Goal: Communication & Community: Answer question/provide support

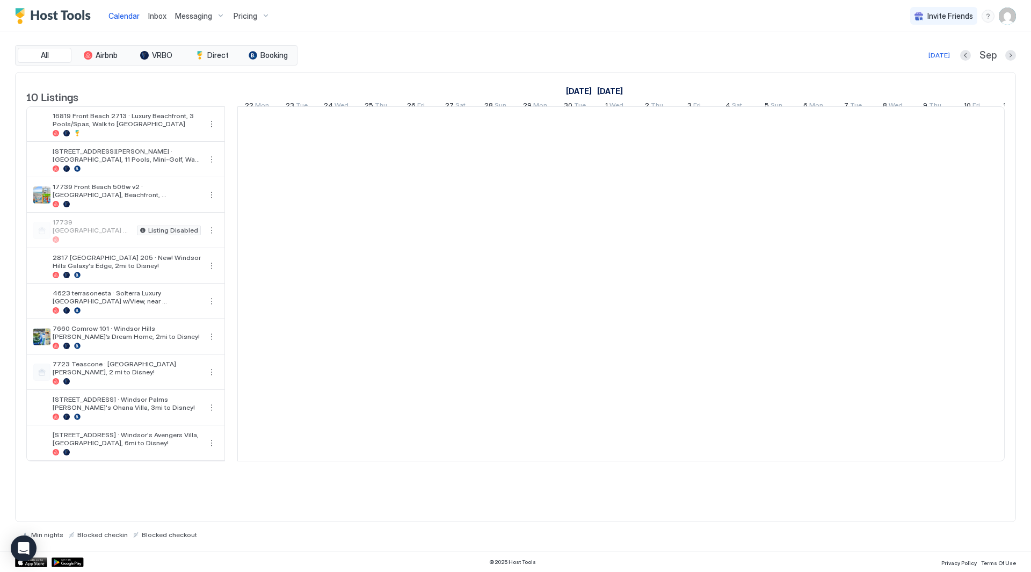
scroll to position [0, 597]
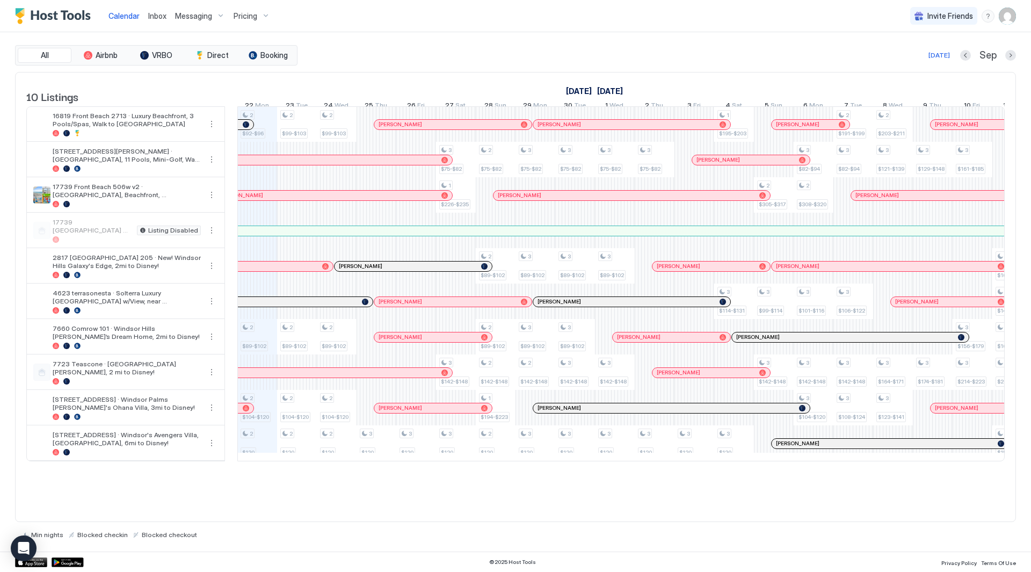
click at [155, 16] on span "Inbox" at bounding box center [157, 15] width 18 height 9
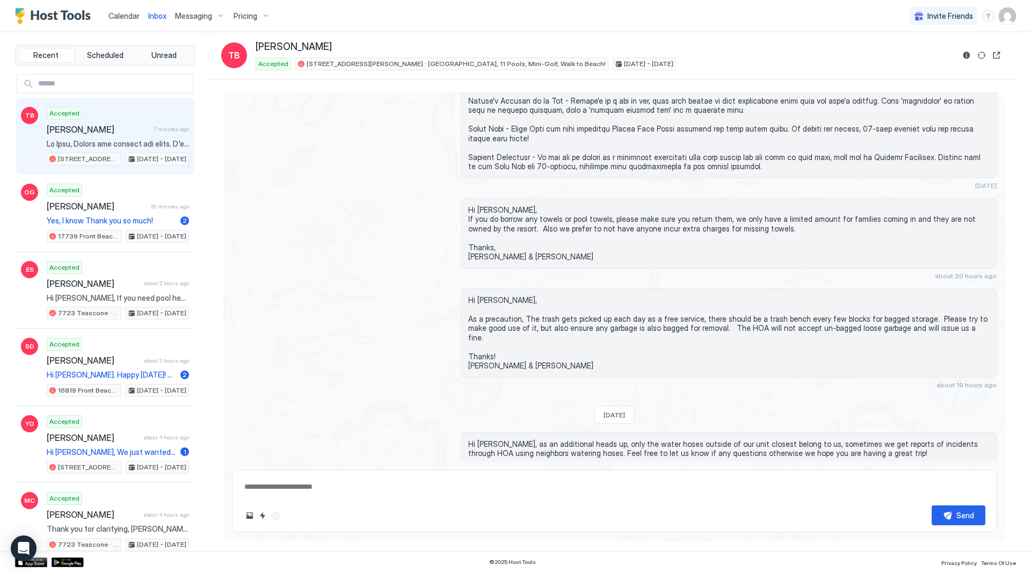
scroll to position [2746, 0]
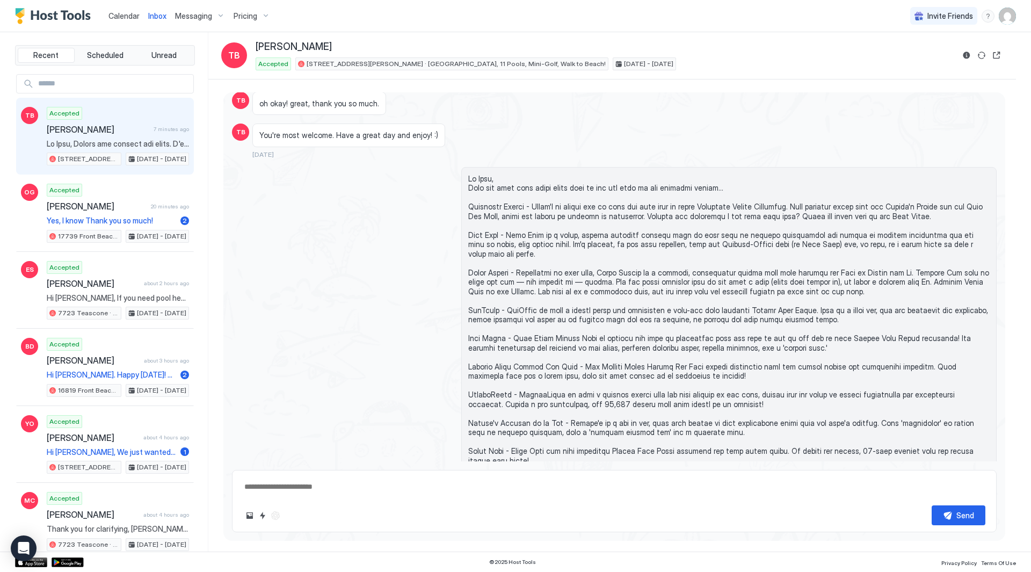
click at [155, 13] on span "Inbox" at bounding box center [157, 15] width 18 height 9
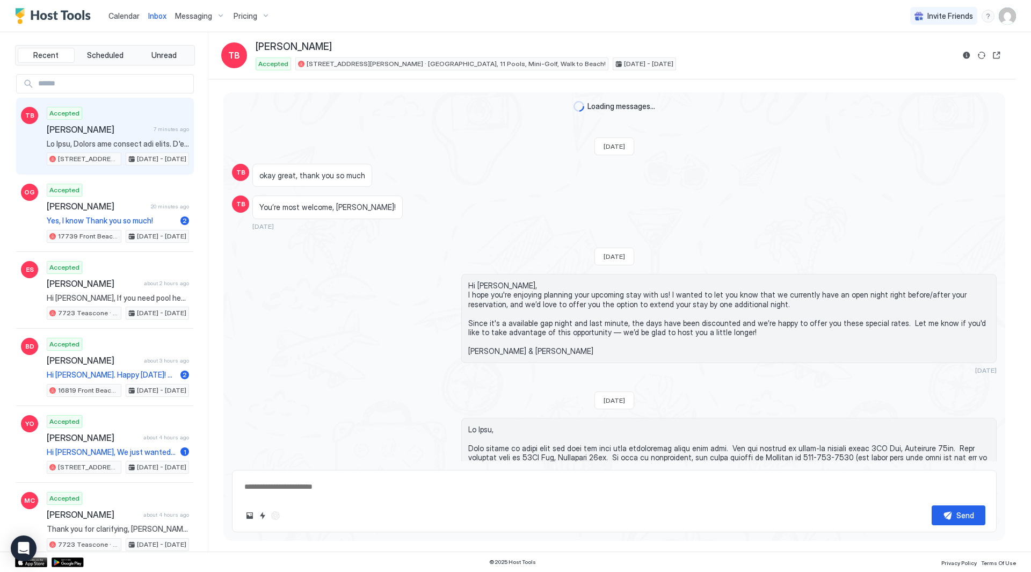
type textarea "*"
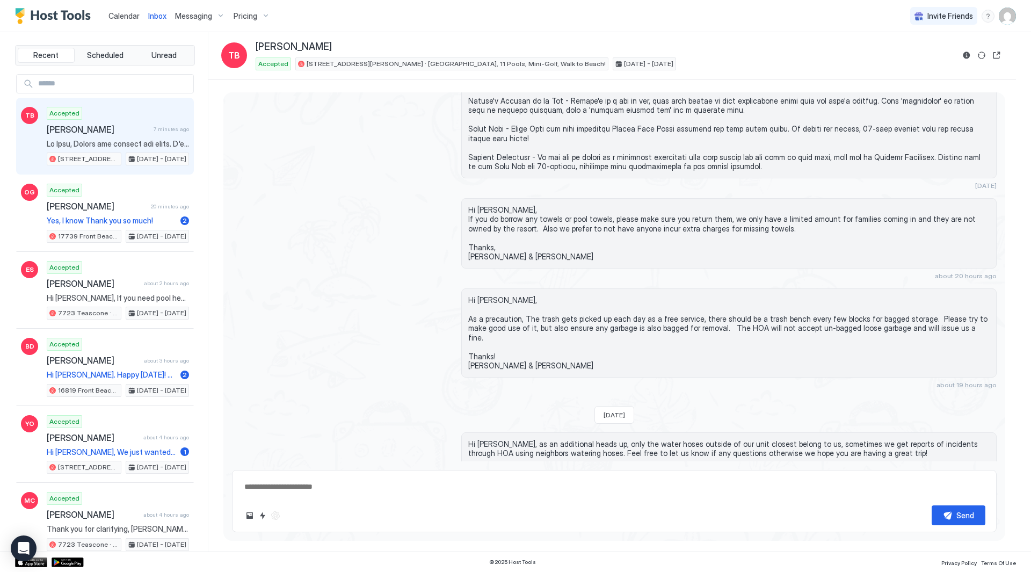
click at [186, 16] on span "Messaging" at bounding box center [193, 16] width 37 height 10
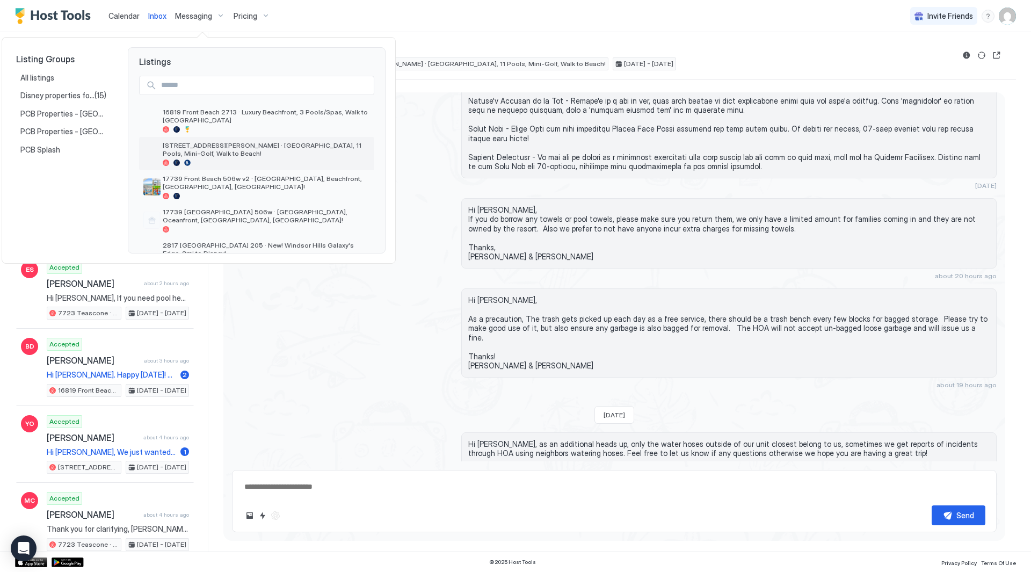
click at [222, 144] on span "[STREET_ADDRESS][PERSON_NAME] · [GEOGRAPHIC_DATA], 11 Pools, Mini-Golf, Walk to…" at bounding box center [266, 149] width 207 height 16
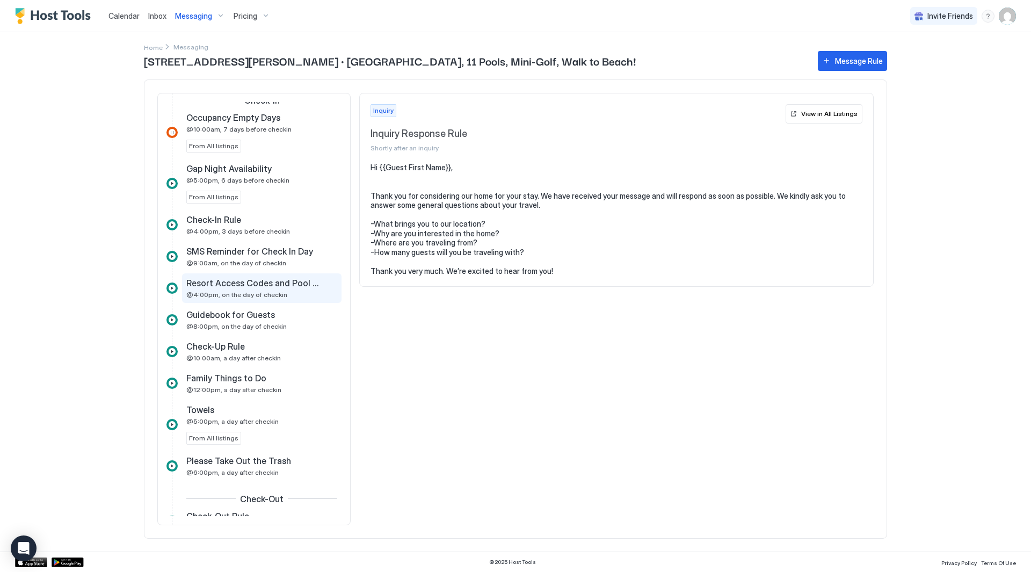
scroll to position [591, 0]
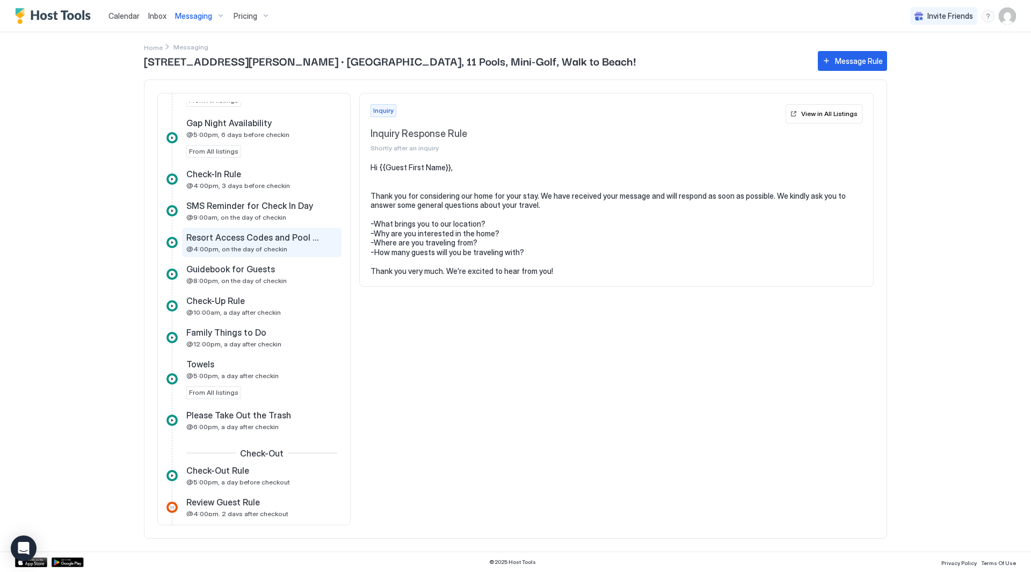
click at [292, 248] on div "Resort Access Codes and Pool Hours @4:00pm, on the day of checkin" at bounding box center [254, 242] width 136 height 21
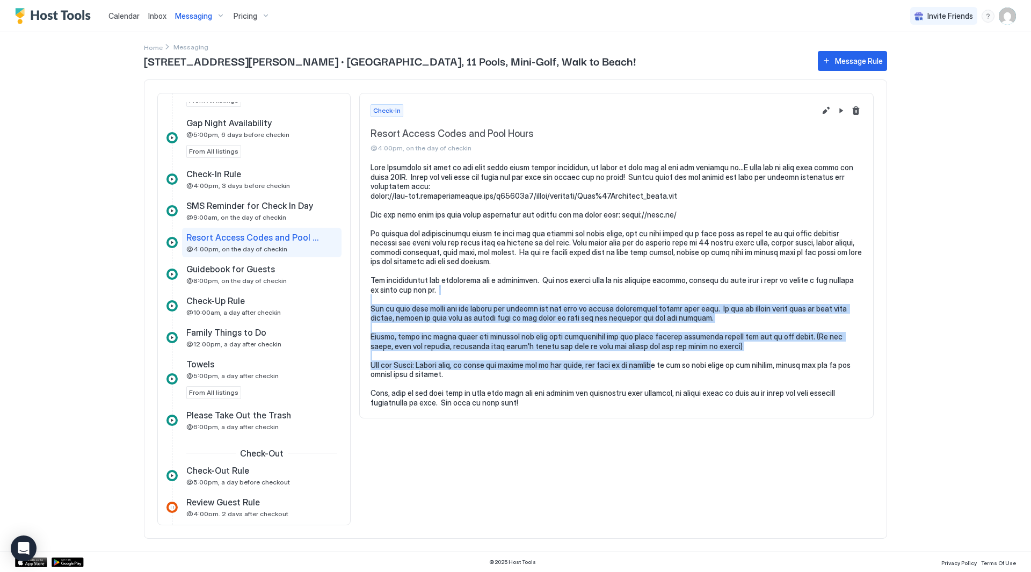
drag, startPoint x: 621, startPoint y: 312, endPoint x: 613, endPoint y: 289, distance: 23.9
click at [613, 289] on pre at bounding box center [617, 285] width 492 height 244
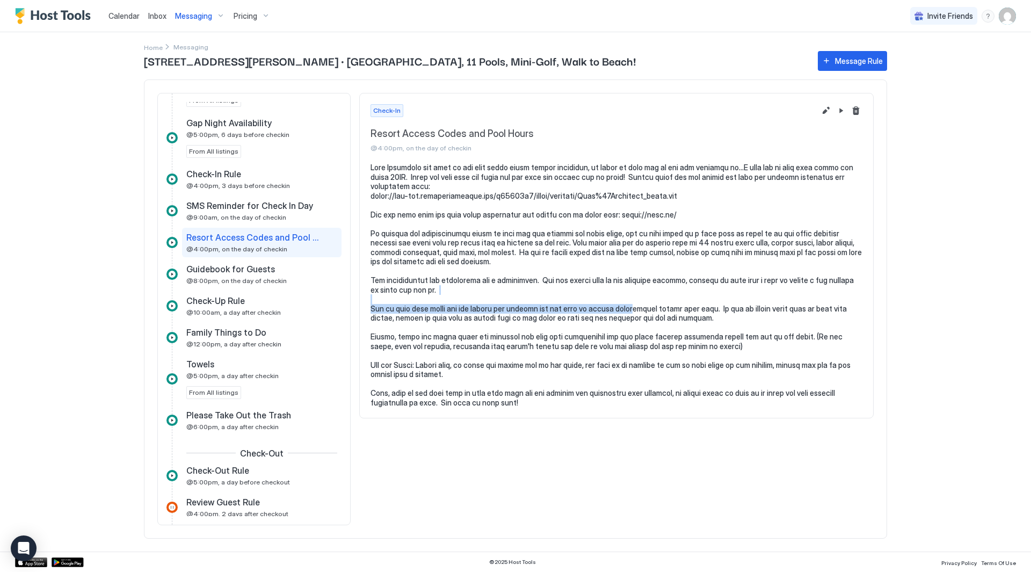
drag, startPoint x: 612, startPoint y: 292, endPoint x: 626, endPoint y: 313, distance: 25.2
click at [626, 313] on pre at bounding box center [617, 285] width 492 height 244
drag, startPoint x: 637, startPoint y: 322, endPoint x: 623, endPoint y: 299, distance: 27.0
click at [623, 299] on pre at bounding box center [617, 285] width 492 height 244
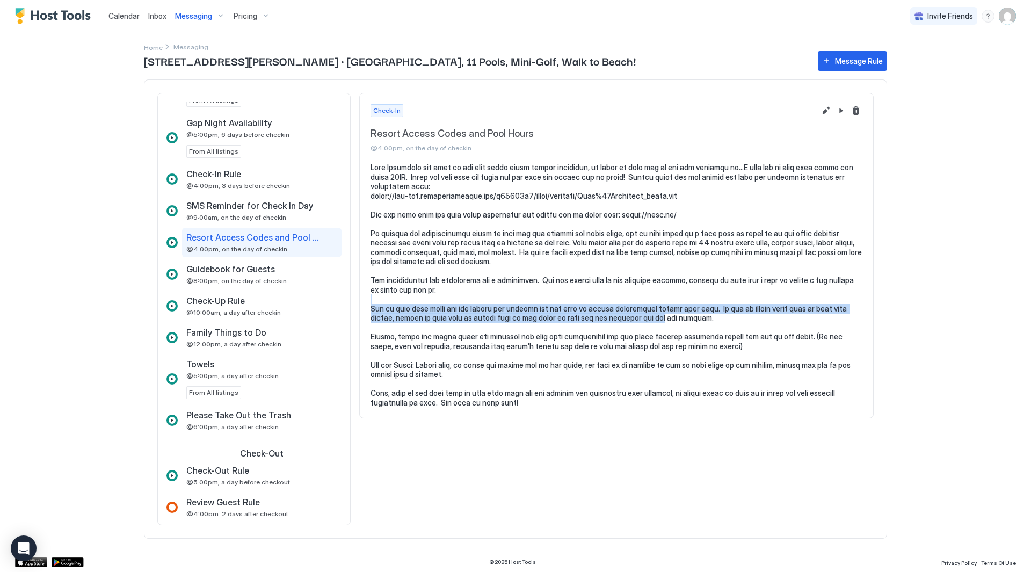
click at [623, 299] on pre at bounding box center [617, 285] width 492 height 244
drag, startPoint x: 624, startPoint y: 298, endPoint x: 662, endPoint y: 325, distance: 46.5
click at [662, 324] on pre at bounding box center [617, 285] width 492 height 244
click at [661, 325] on pre at bounding box center [617, 285] width 492 height 244
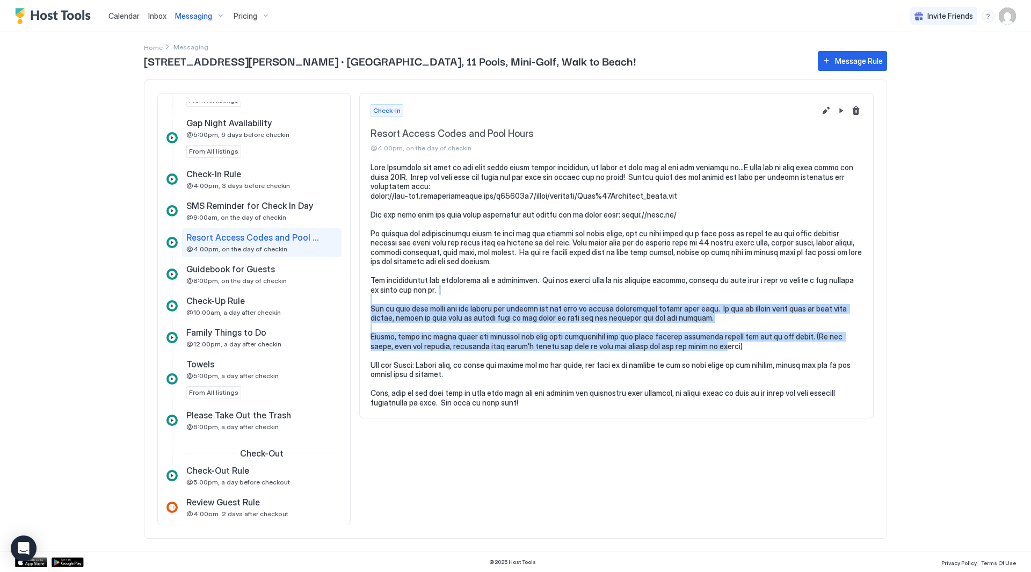
drag, startPoint x: 673, startPoint y: 343, endPoint x: 613, endPoint y: 291, distance: 79.9
click at [613, 291] on pre at bounding box center [617, 285] width 492 height 244
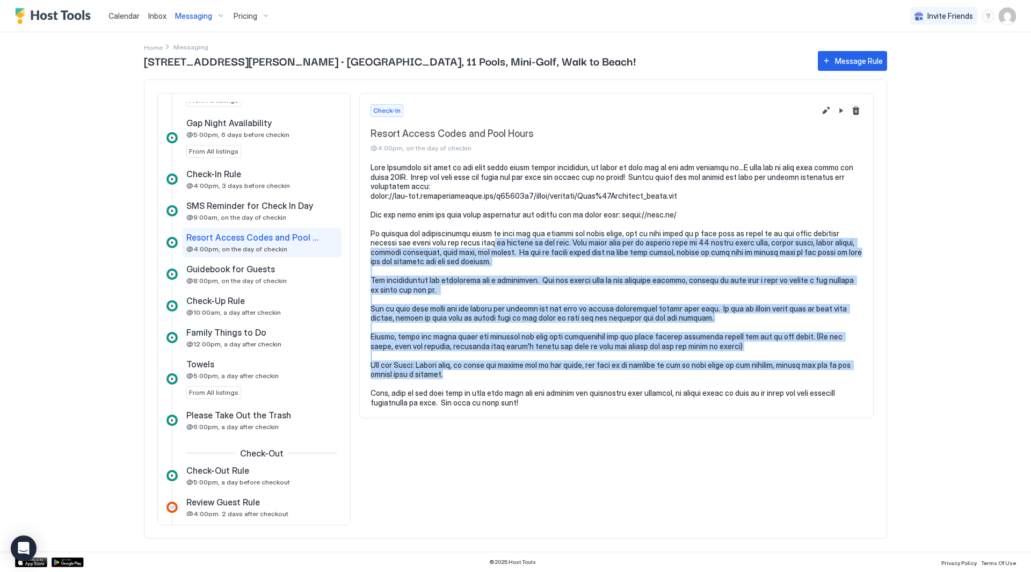
drag, startPoint x: 494, startPoint y: 246, endPoint x: 577, endPoint y: 376, distance: 153.9
click at [577, 376] on pre at bounding box center [617, 285] width 492 height 244
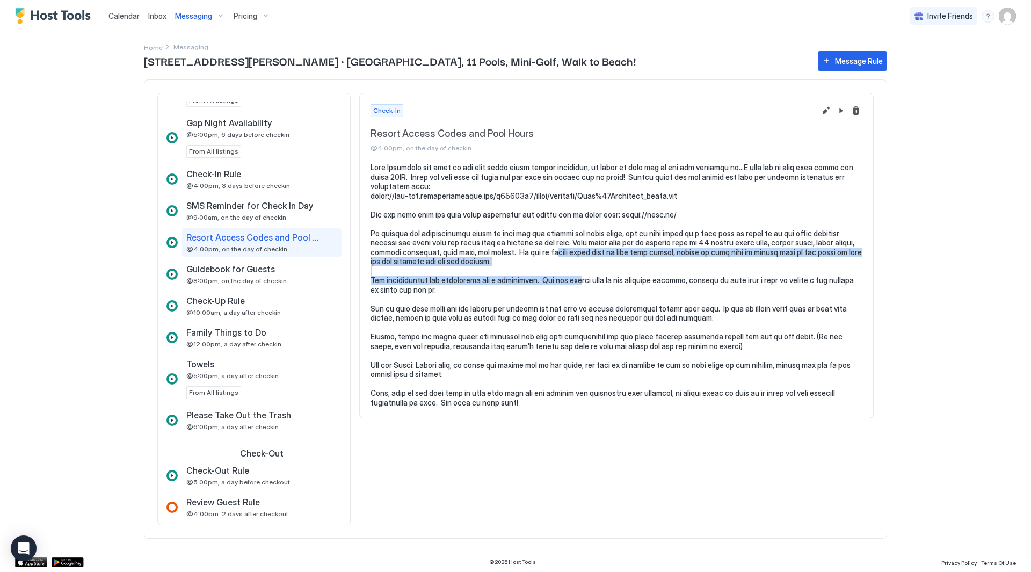
drag, startPoint x: 580, startPoint y: 285, endPoint x: 574, endPoint y: 241, distance: 43.9
click at [574, 241] on pre at bounding box center [617, 285] width 492 height 244
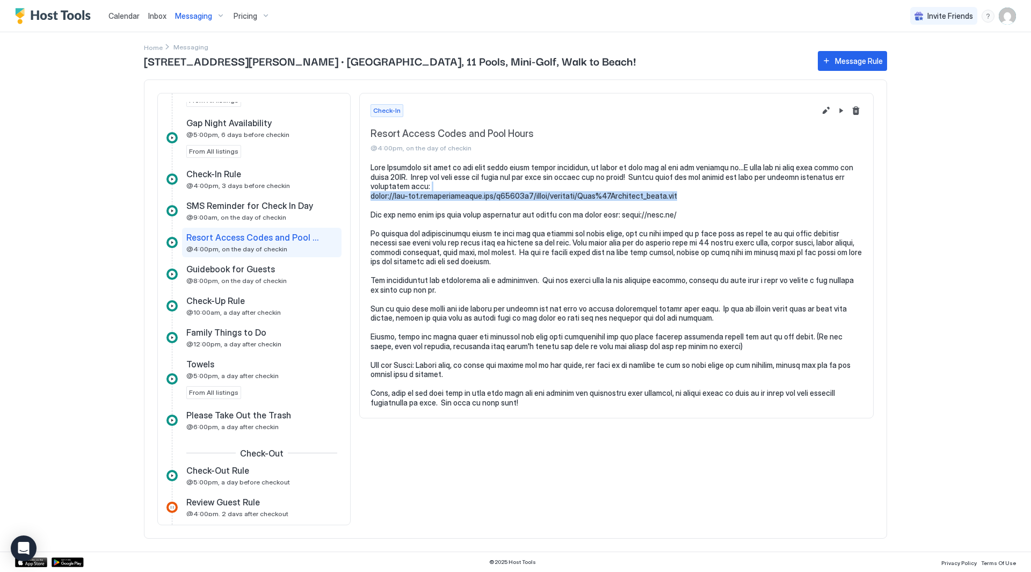
drag, startPoint x: 704, startPoint y: 195, endPoint x: 699, endPoint y: 185, distance: 11.1
click at [699, 185] on pre at bounding box center [617, 285] width 492 height 244
click at [698, 183] on pre at bounding box center [617, 285] width 492 height 244
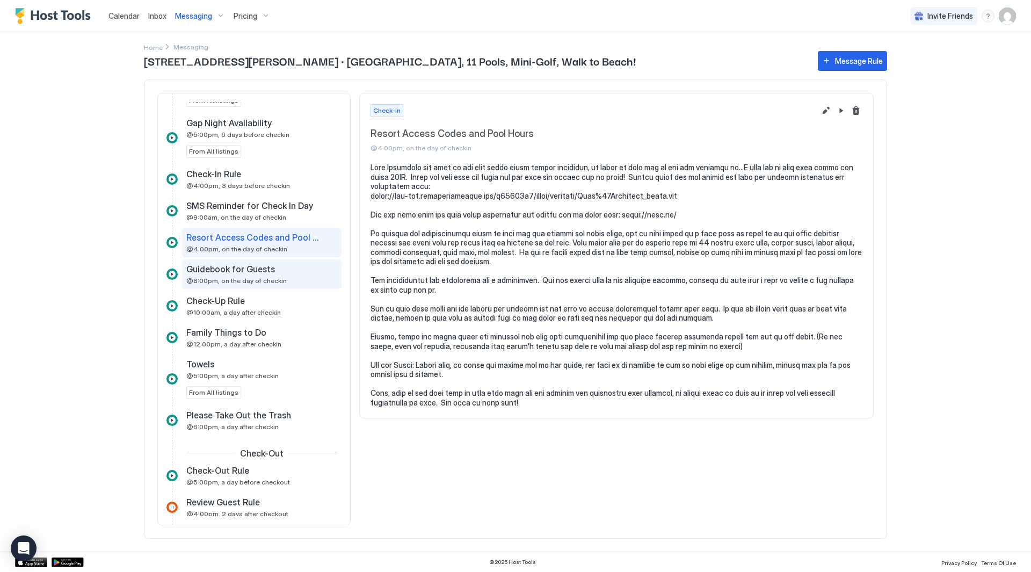
click at [239, 269] on span "Guidebook for Guests" at bounding box center [230, 269] width 89 height 11
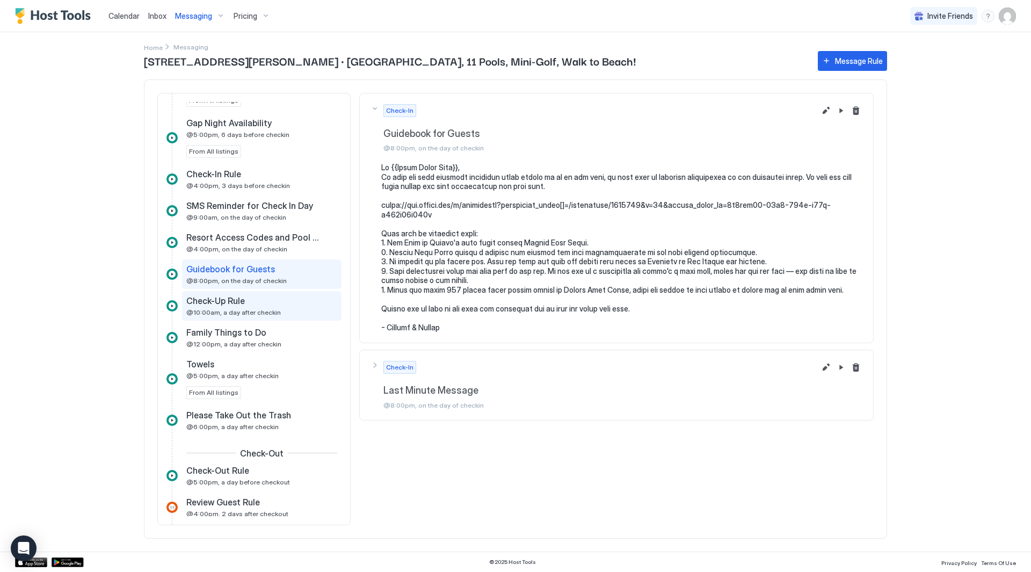
click at [266, 296] on div "Check-Up Rule" at bounding box center [254, 300] width 136 height 11
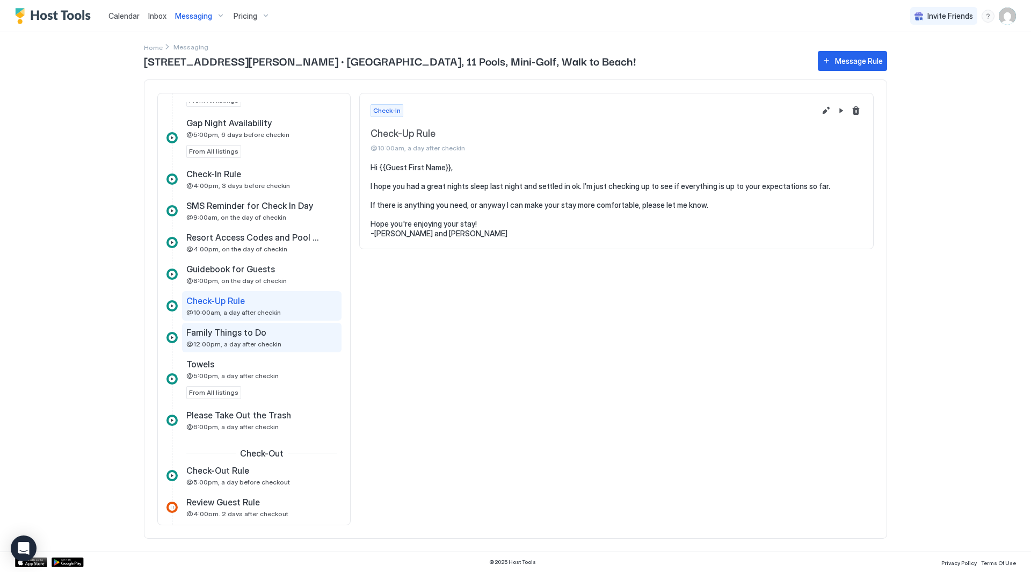
click at [285, 330] on div "Family Things to Do" at bounding box center [254, 332] width 136 height 11
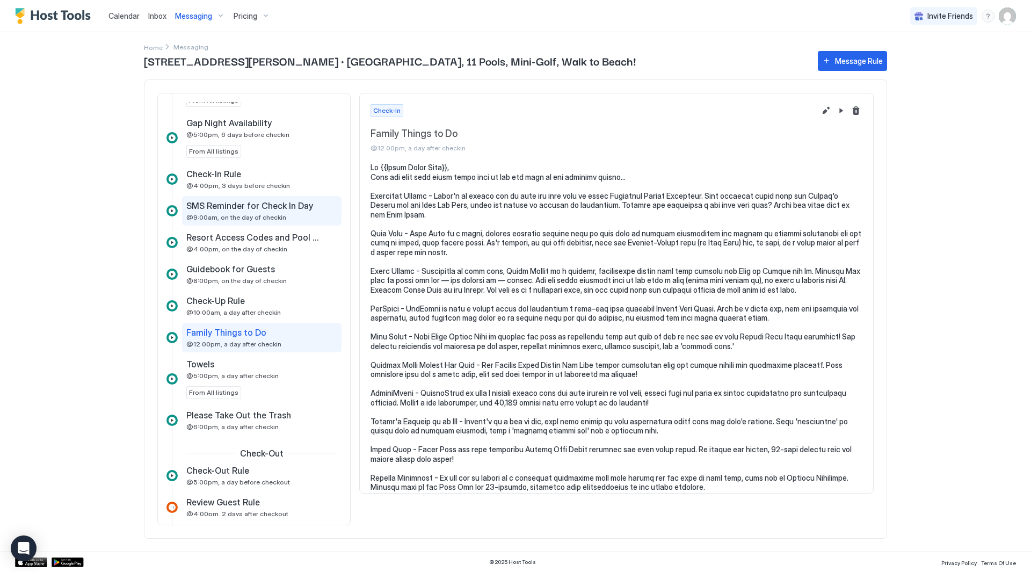
click at [291, 203] on span "SMS Reminder for Check In Day" at bounding box center [249, 205] width 127 height 11
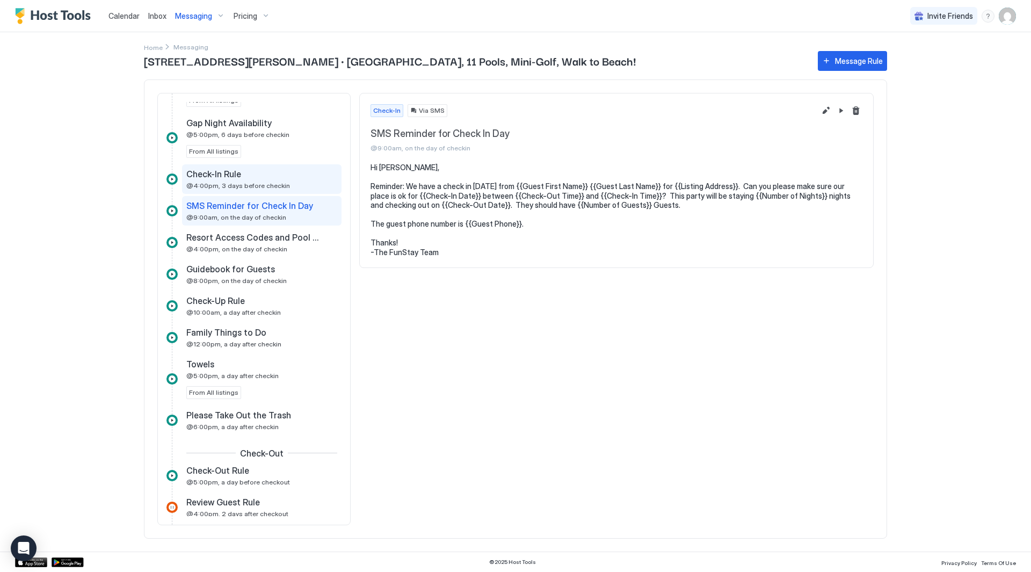
click at [288, 188] on div "Check-In Rule @4:00pm, 3 days before checkin" at bounding box center [254, 179] width 136 height 21
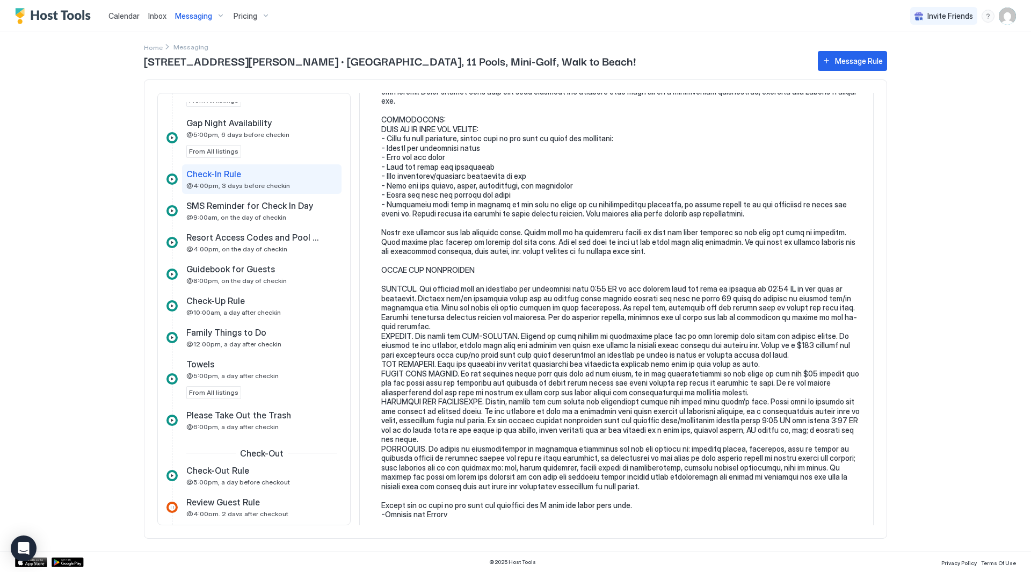
scroll to position [676, 0]
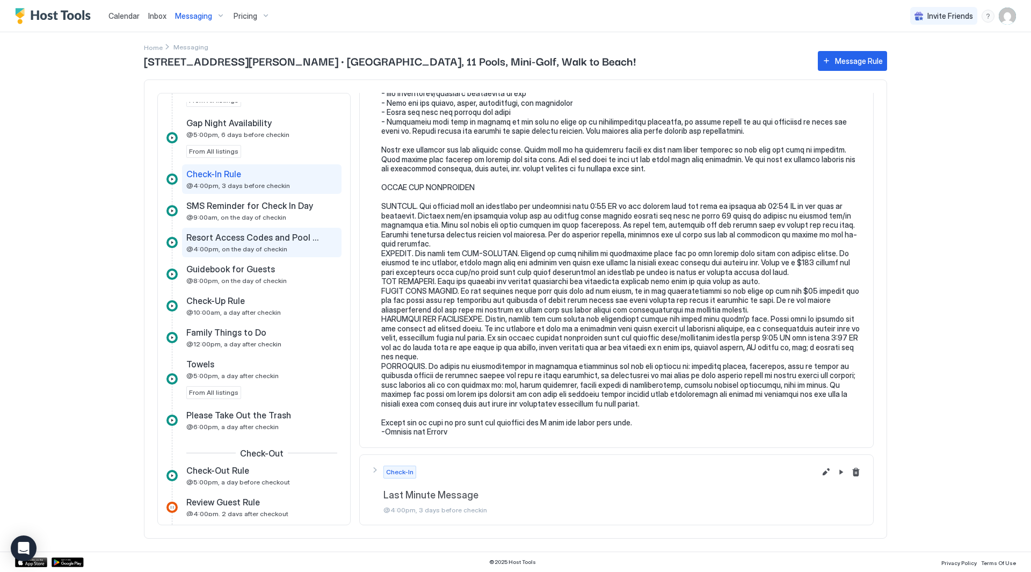
click at [299, 251] on div "Resort Access Codes and Pool Hours @4:00pm, on the day of checkin" at bounding box center [254, 242] width 136 height 21
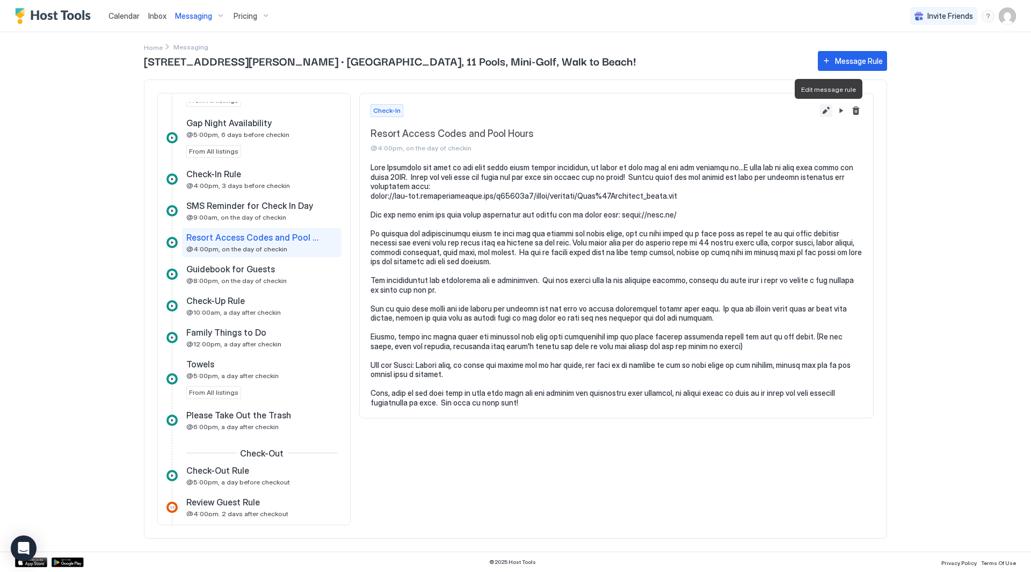
click at [825, 109] on button "Edit message rule" at bounding box center [825, 110] width 13 height 13
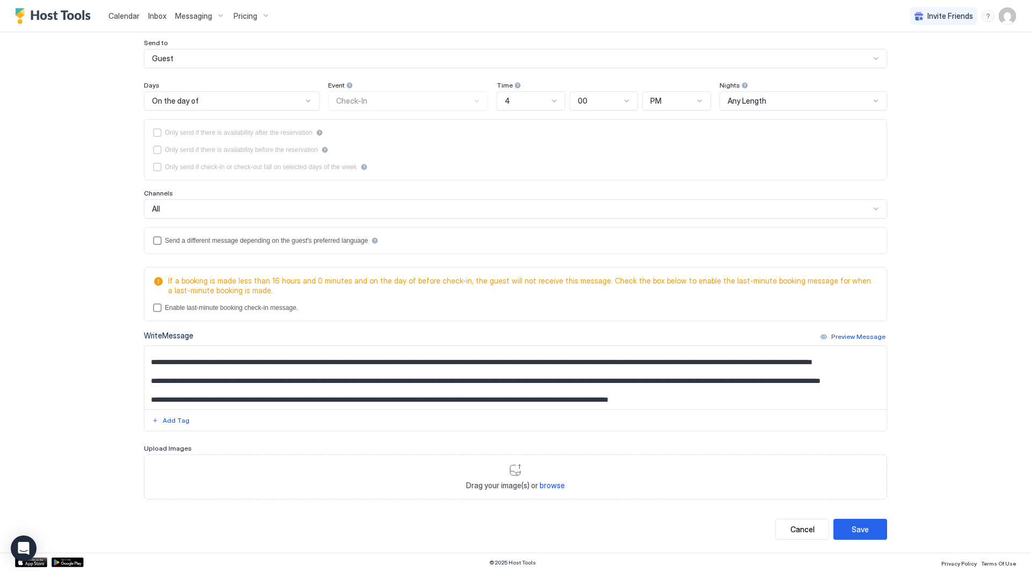
scroll to position [107, 0]
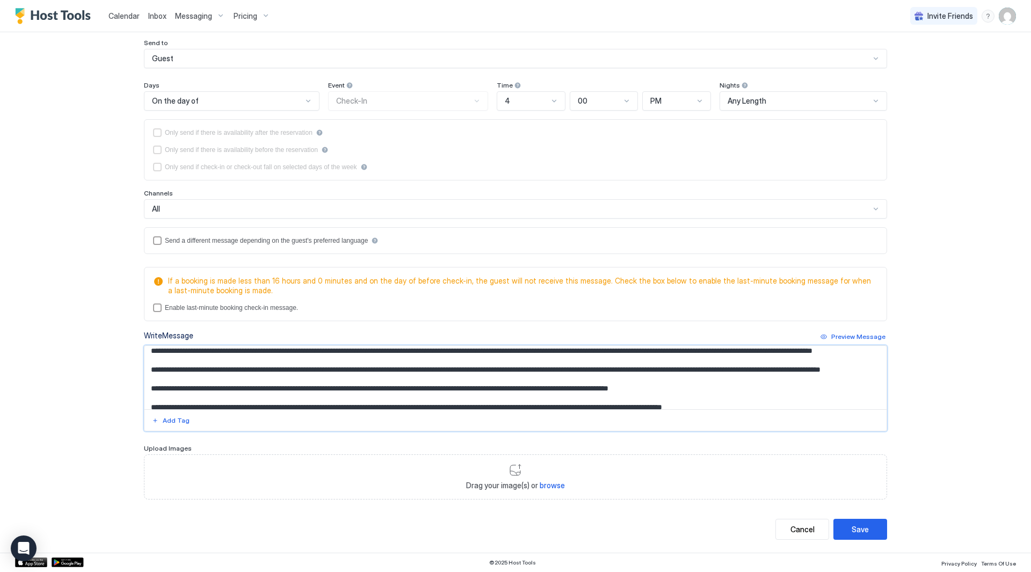
click at [424, 376] on textarea "Input Field" at bounding box center [515, 377] width 742 height 63
click at [433, 367] on textarea "Input Field" at bounding box center [515, 377] width 742 height 63
drag, startPoint x: 466, startPoint y: 353, endPoint x: 482, endPoint y: 360, distance: 17.6
click at [482, 360] on textarea "Input Field" at bounding box center [515, 377] width 742 height 63
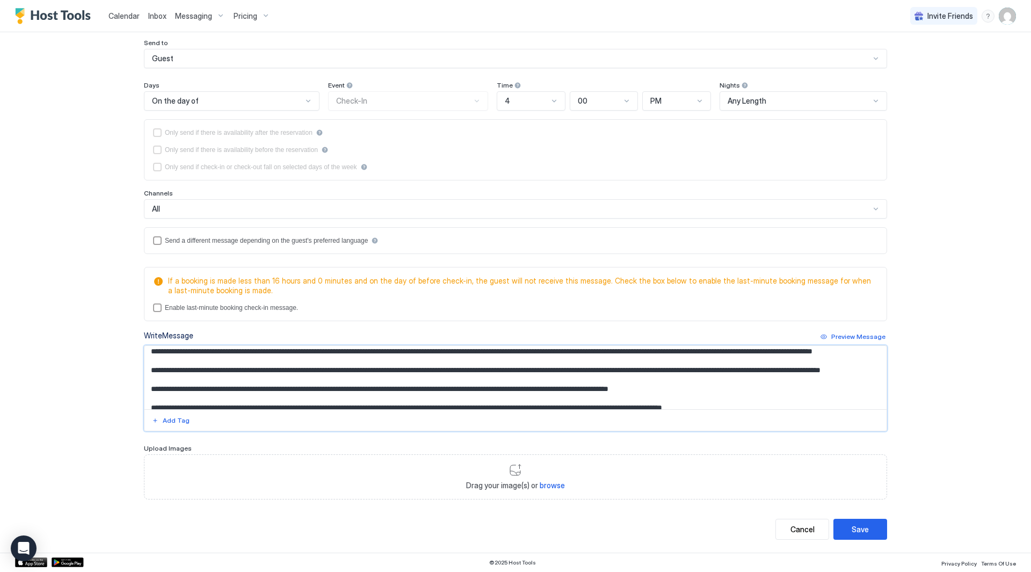
click at [482, 360] on textarea "Input Field" at bounding box center [515, 377] width 742 height 63
click at [637, 365] on textarea "Input Field" at bounding box center [515, 377] width 742 height 63
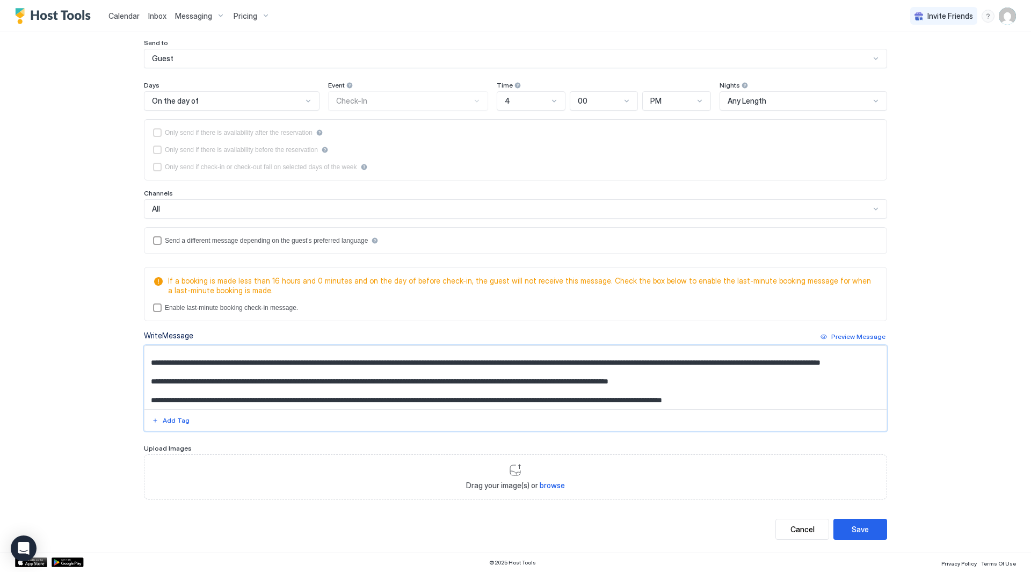
scroll to position [143, 0]
click at [504, 362] on textarea "Input Field" at bounding box center [515, 377] width 742 height 63
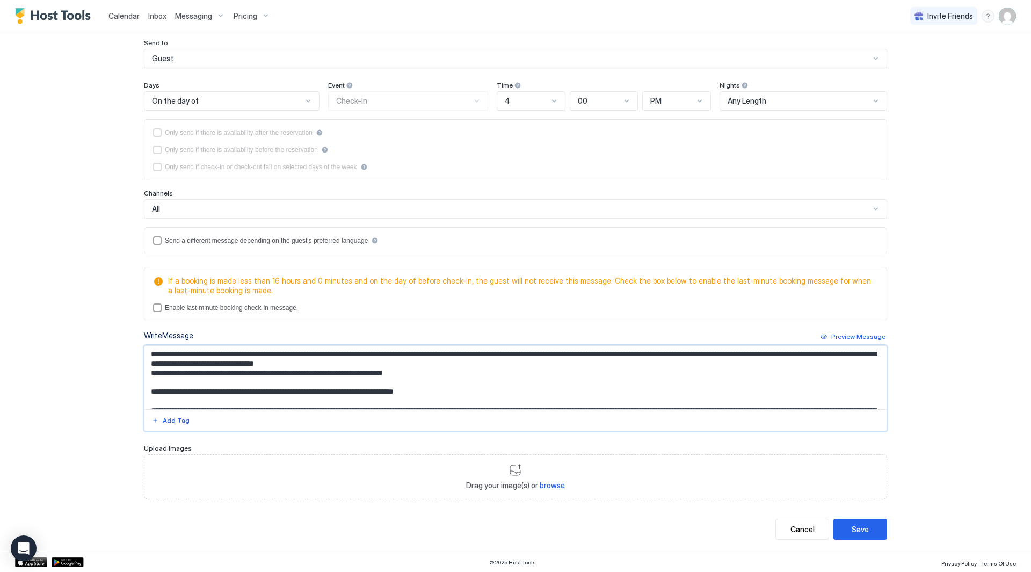
scroll to position [0, 0]
click at [534, 383] on textarea "Input Field" at bounding box center [515, 377] width 742 height 63
click at [537, 389] on textarea "Input Field" at bounding box center [515, 377] width 742 height 63
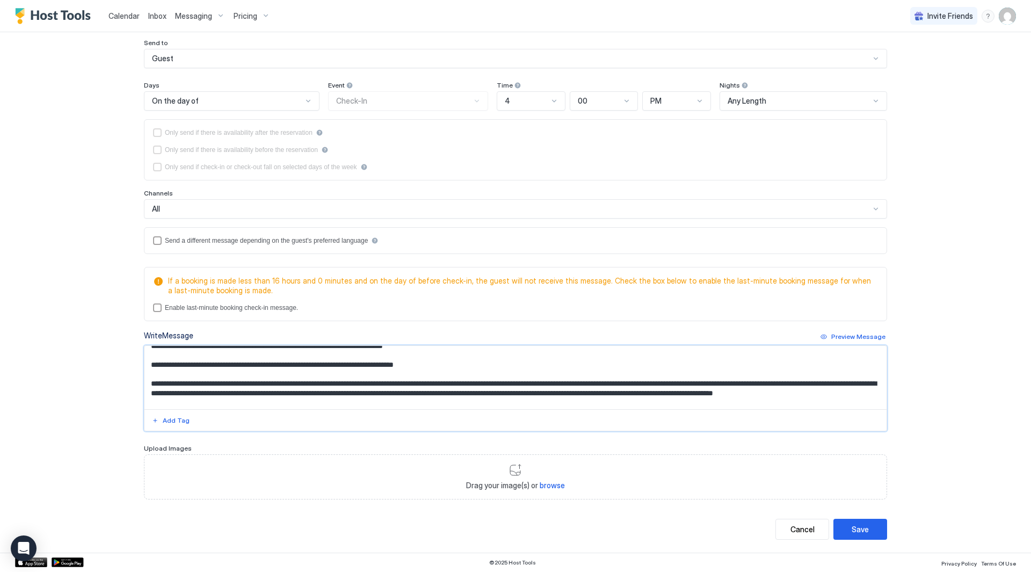
scroll to position [54, 0]
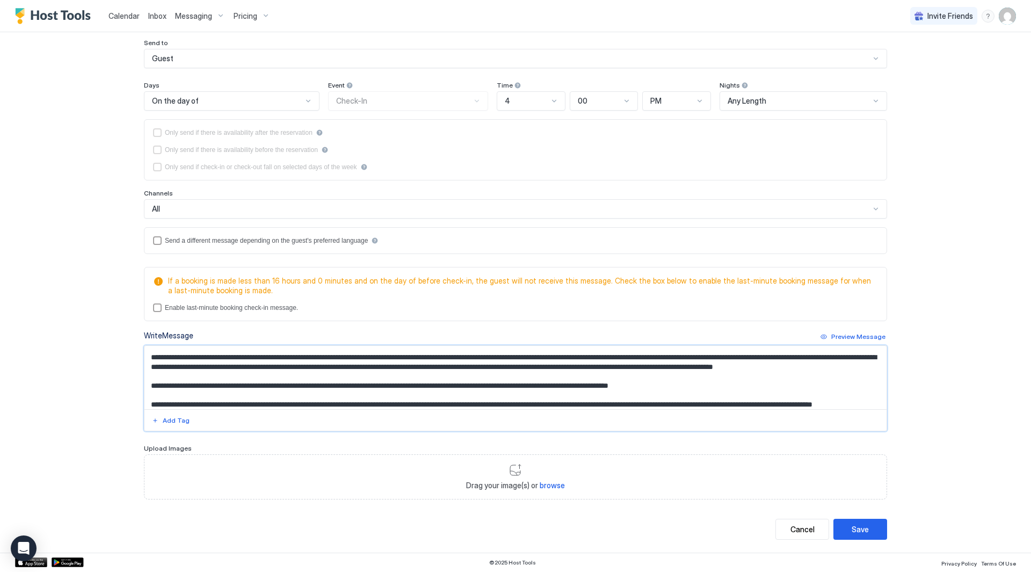
click at [408, 381] on textarea "Input Field" at bounding box center [515, 377] width 742 height 63
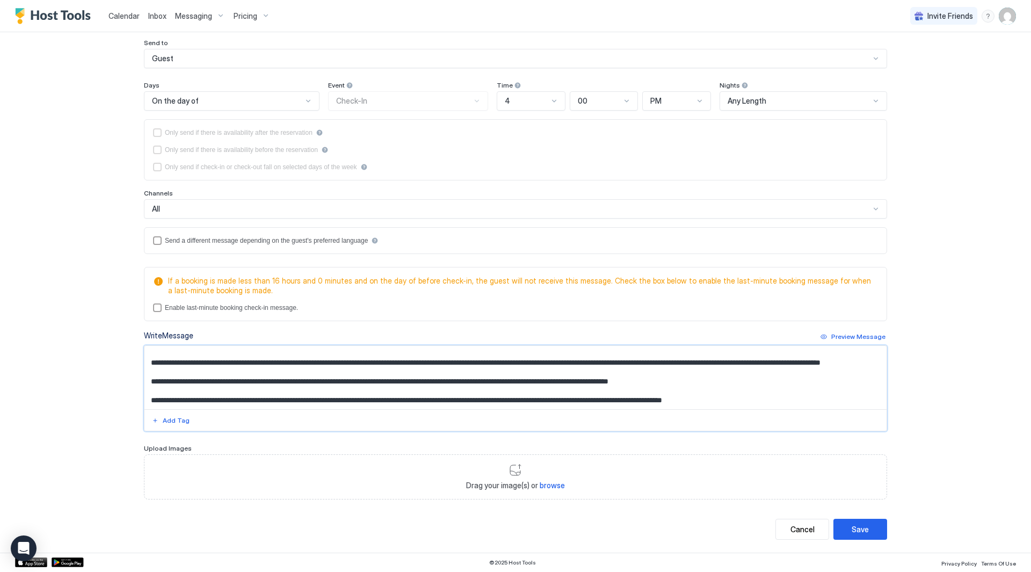
scroll to position [89, 0]
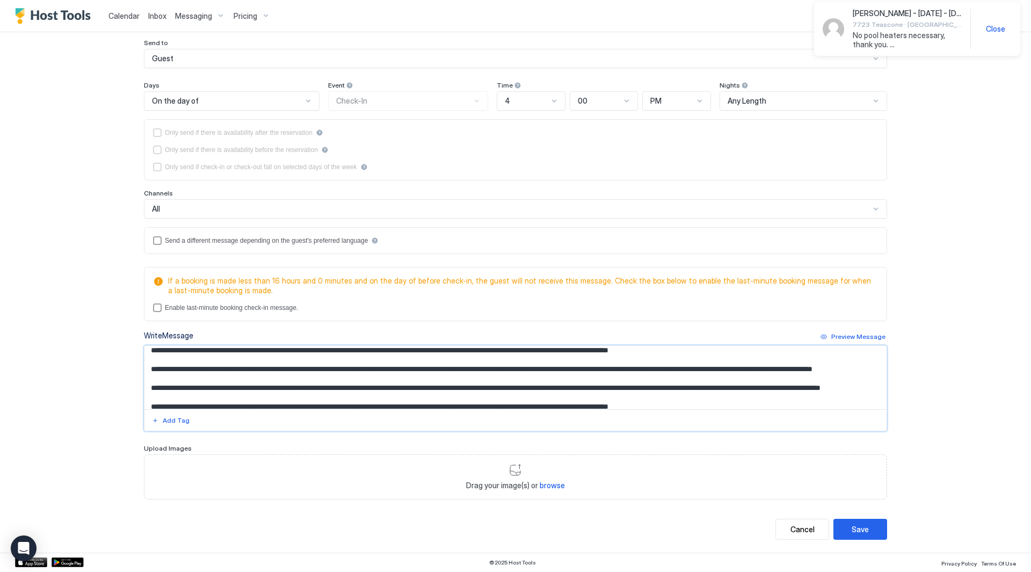
click at [713, 364] on textarea "Input Field" at bounding box center [515, 377] width 742 height 63
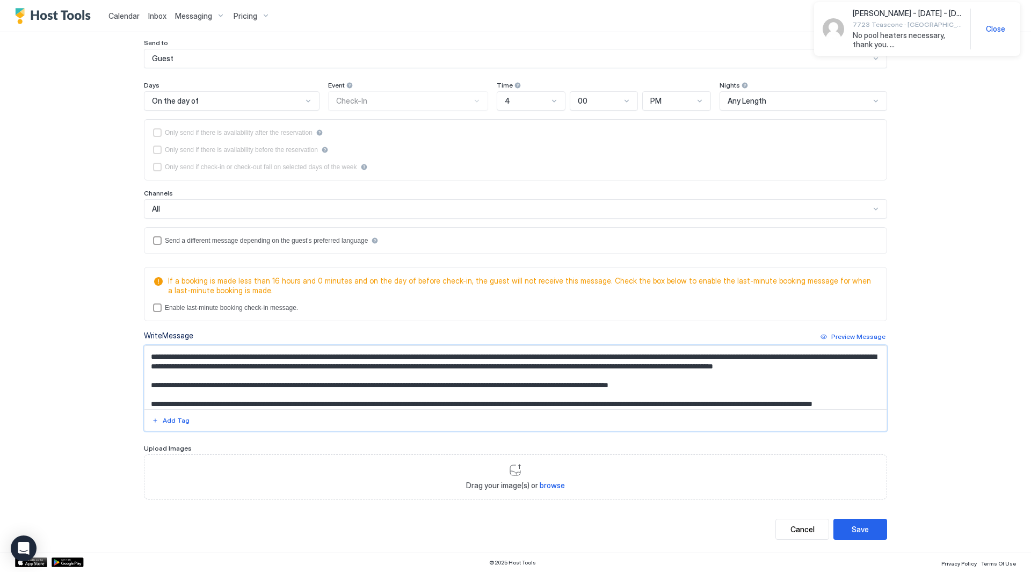
scroll to position [35, 0]
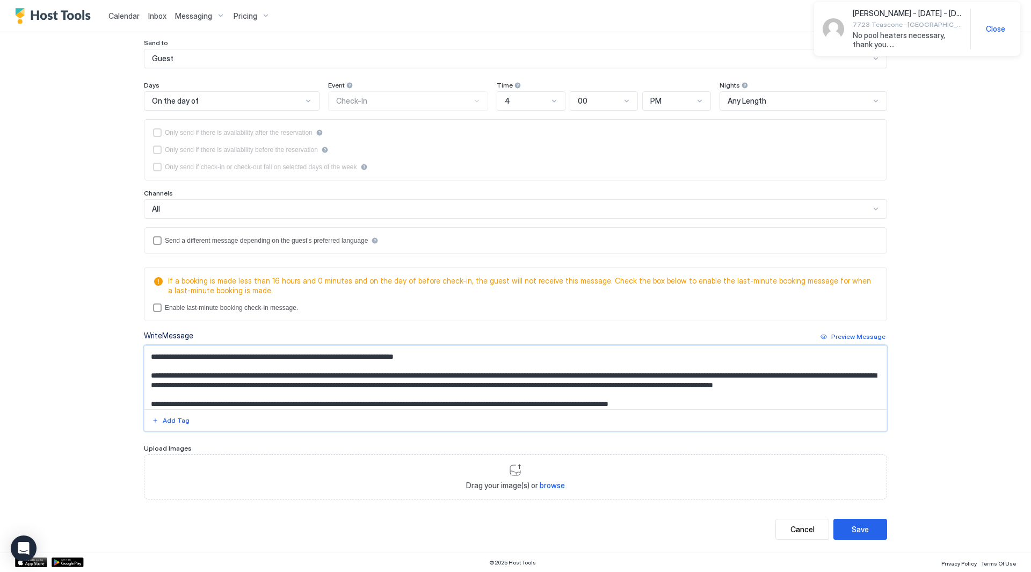
click at [459, 395] on textarea "Input Field" at bounding box center [515, 377] width 742 height 63
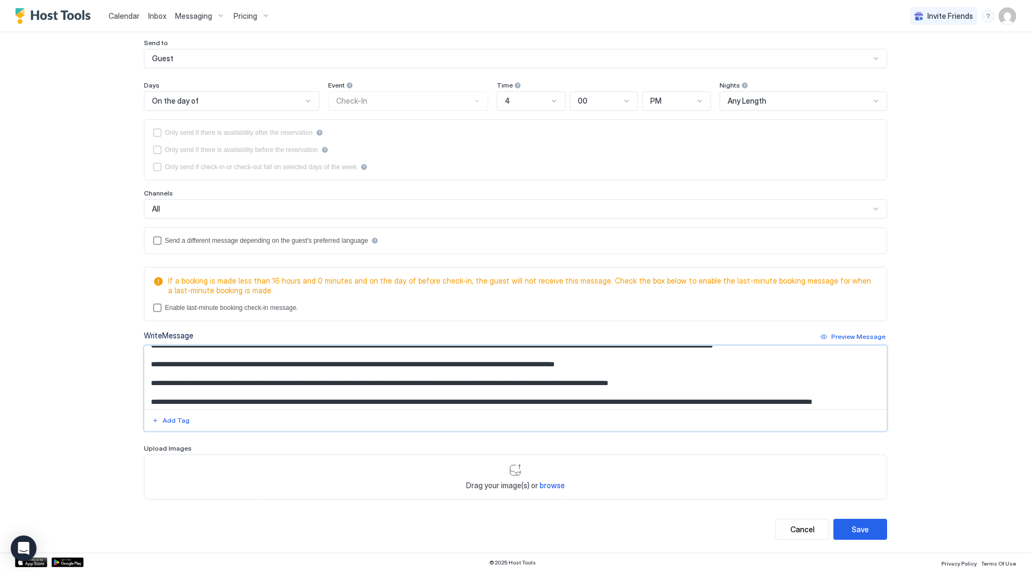
scroll to position [98, 0]
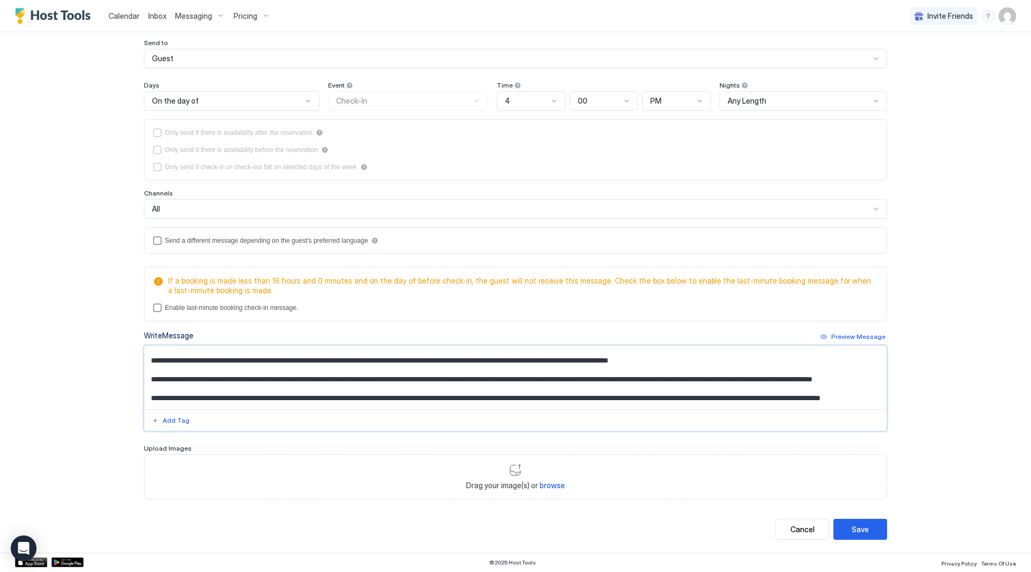
click at [384, 353] on textarea "Input Field" at bounding box center [515, 377] width 742 height 63
click at [387, 352] on textarea "Input Field" at bounding box center [515, 377] width 742 height 63
click at [406, 352] on textarea "Input Field" at bounding box center [515, 377] width 742 height 63
click at [722, 356] on textarea "Input Field" at bounding box center [515, 377] width 742 height 63
click at [722, 352] on textarea "Input Field" at bounding box center [515, 377] width 742 height 63
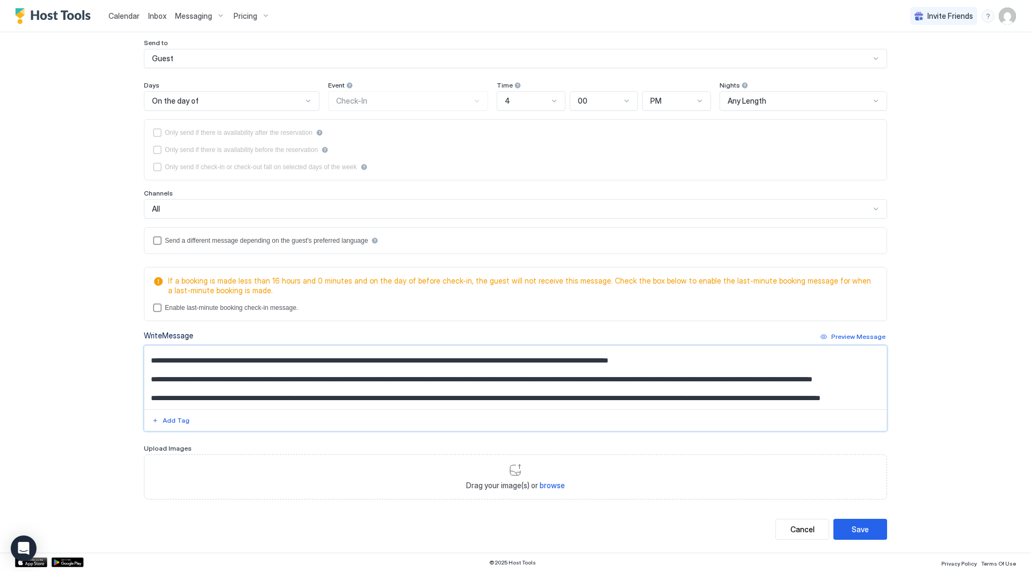
click at [510, 350] on textarea "Input Field" at bounding box center [515, 377] width 742 height 63
click at [763, 350] on textarea "Input Field" at bounding box center [515, 377] width 742 height 63
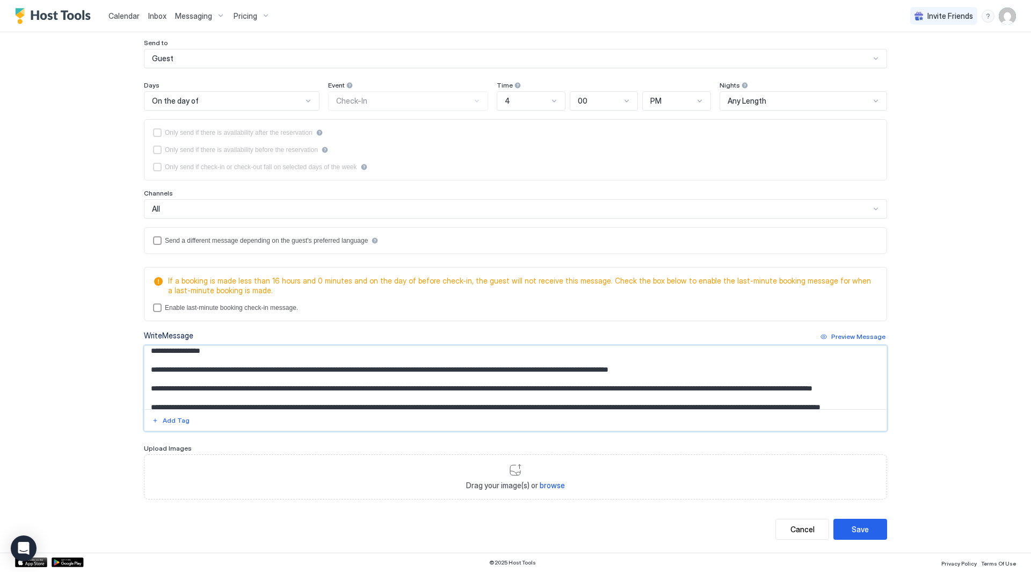
click at [667, 353] on textarea "Input Field" at bounding box center [515, 377] width 742 height 63
click at [615, 353] on textarea "Input Field" at bounding box center [515, 377] width 742 height 63
click at [609, 362] on textarea "Input Field" at bounding box center [515, 377] width 742 height 63
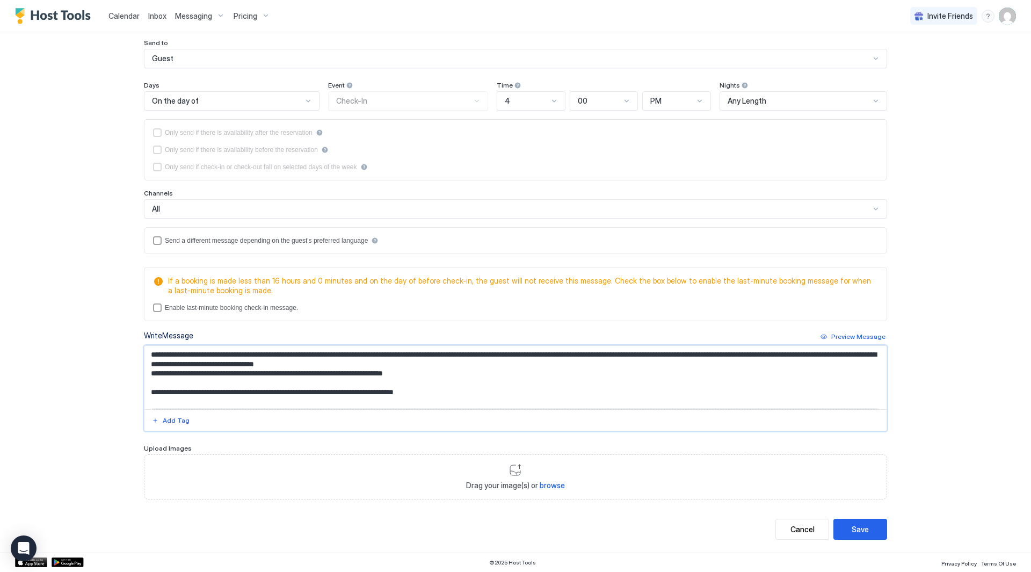
scroll to position [171, 0]
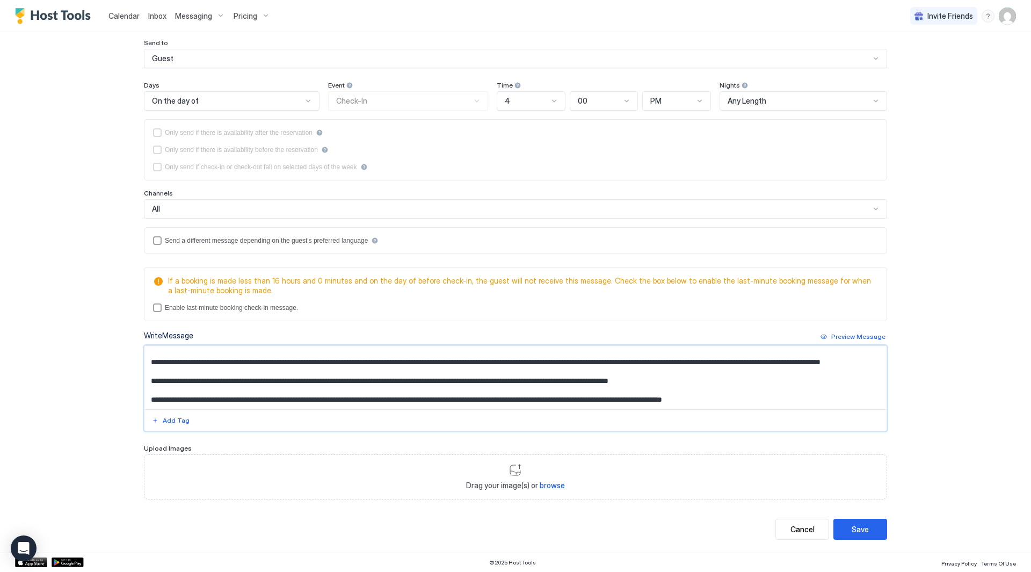
drag, startPoint x: 396, startPoint y: 360, endPoint x: 515, endPoint y: 437, distance: 141.8
click at [515, 437] on div "**********" at bounding box center [515, 250] width 743 height 499
click at [491, 381] on textarea "Input Field" at bounding box center [515, 377] width 742 height 63
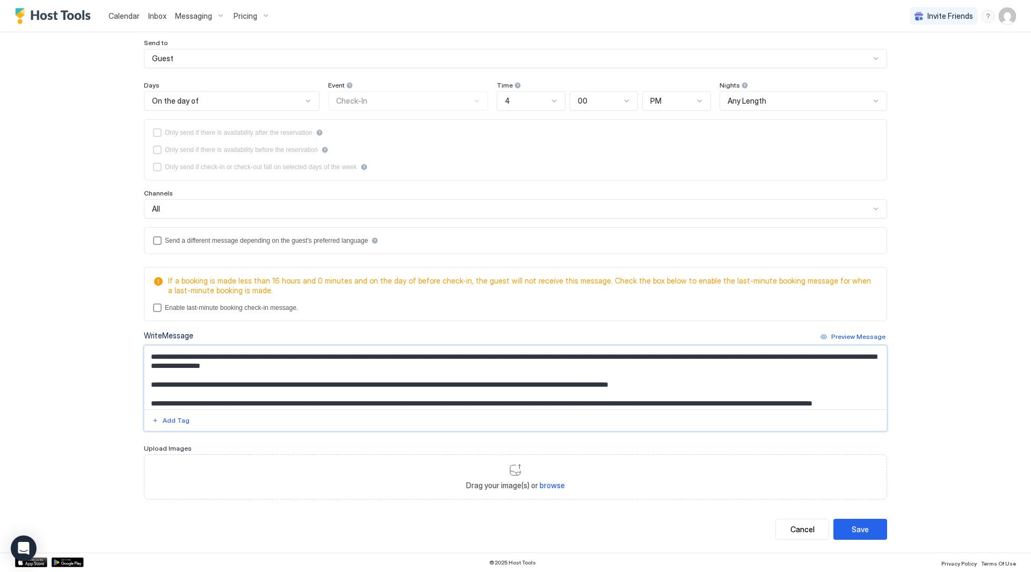
scroll to position [63, 0]
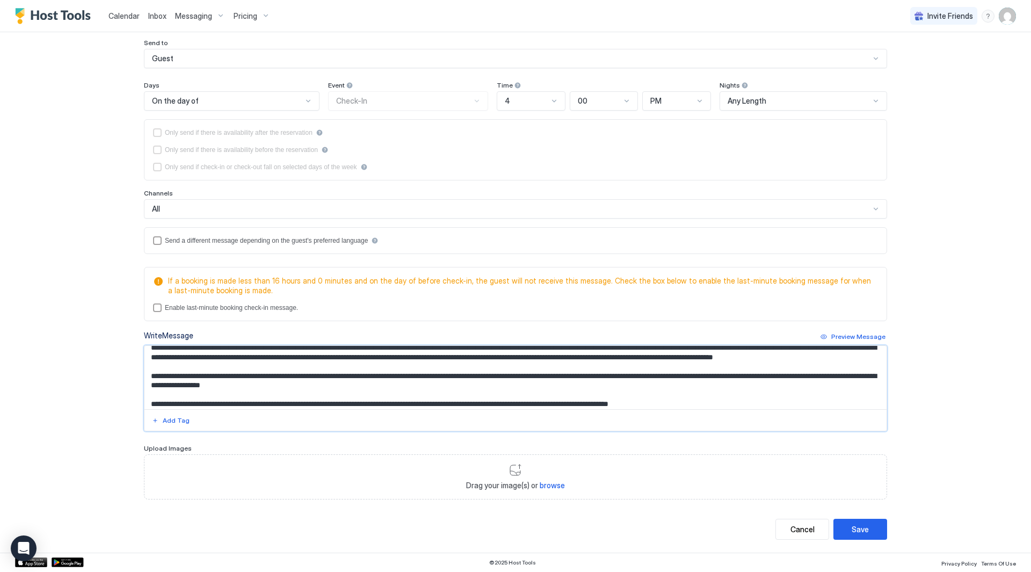
click at [411, 391] on textarea "Input Field" at bounding box center [515, 377] width 742 height 63
type textarea "**********"
click at [865, 520] on button "Save" at bounding box center [860, 529] width 54 height 21
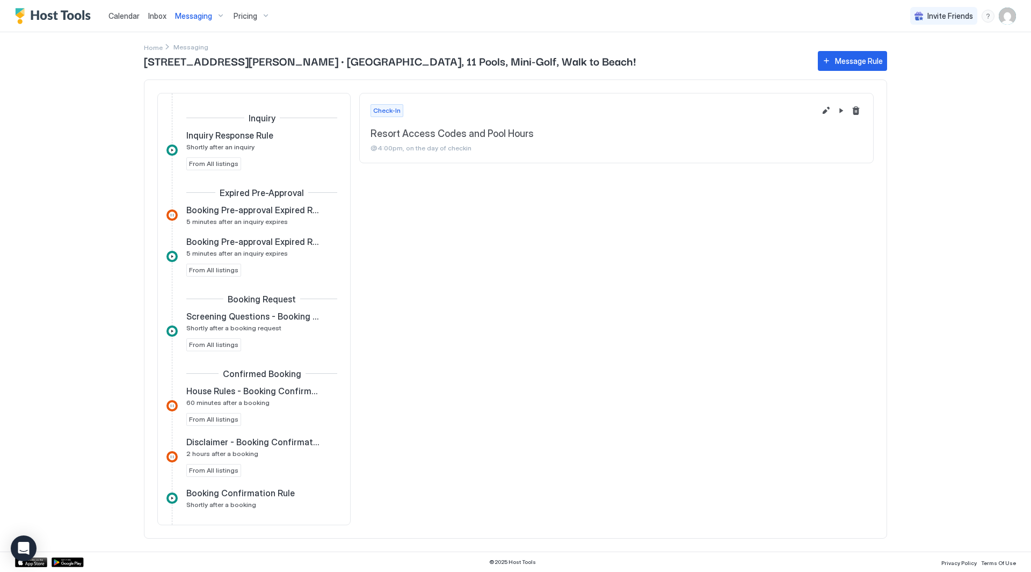
scroll to position [524, 0]
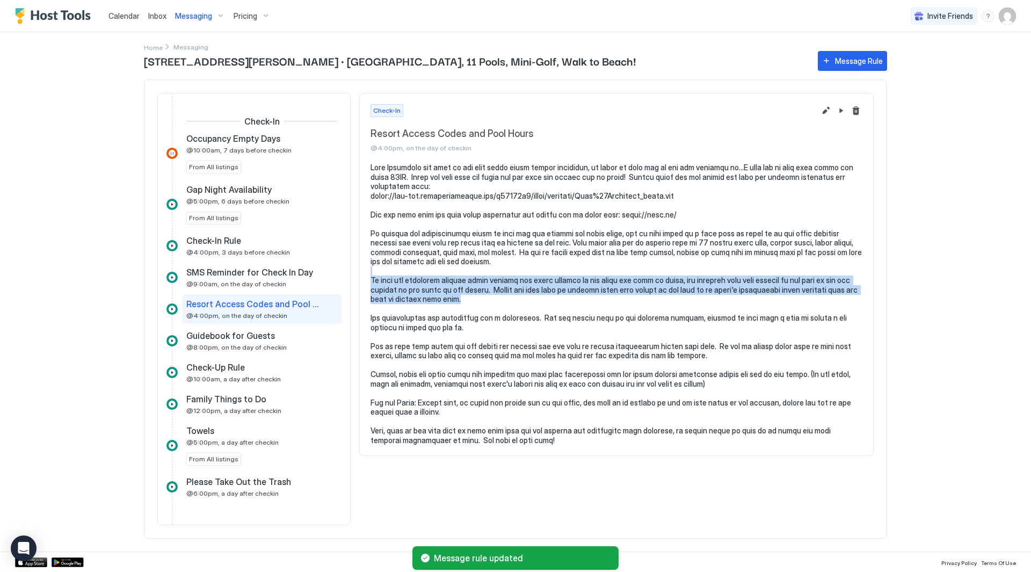
drag, startPoint x: 607, startPoint y: 271, endPoint x: 591, endPoint y: 267, distance: 16.5
click at [590, 267] on pre at bounding box center [617, 304] width 492 height 282
click at [591, 267] on pre at bounding box center [617, 304] width 492 height 282
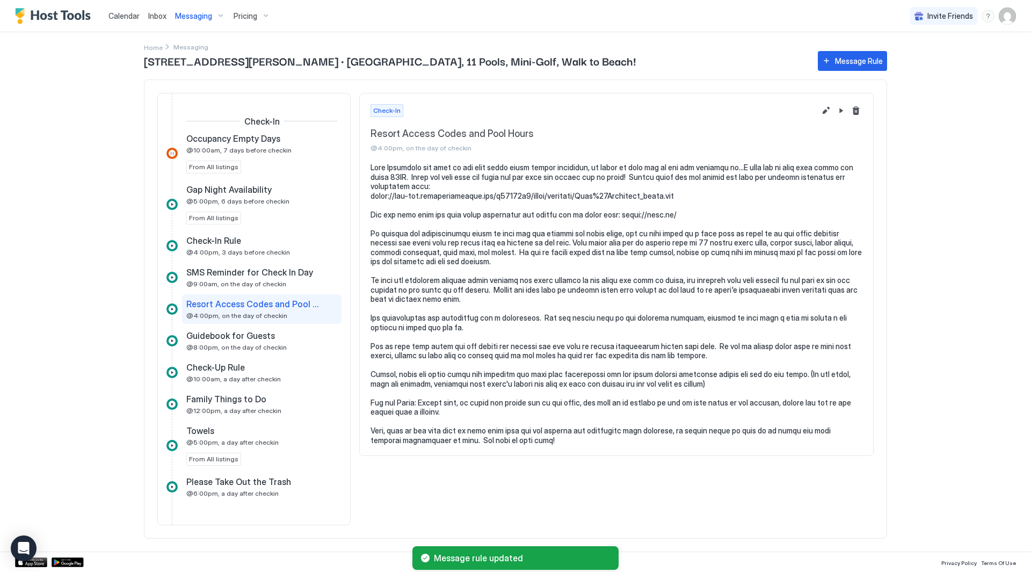
click at [151, 14] on span "Inbox" at bounding box center [157, 15] width 18 height 9
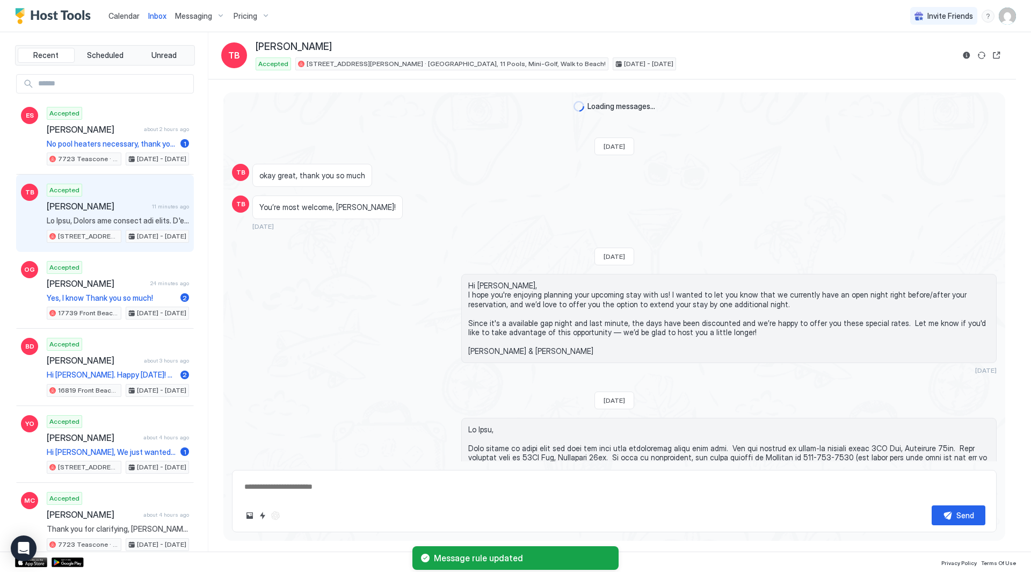
type textarea "*"
